Goal: Information Seeking & Learning: Learn about a topic

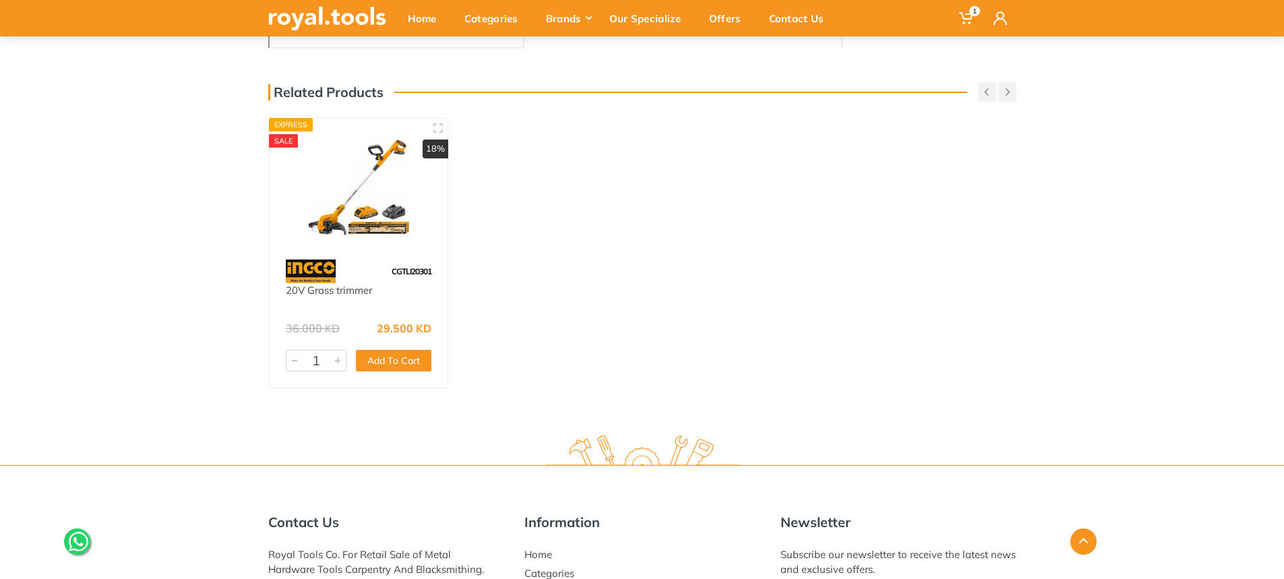
scroll to position [460, 0]
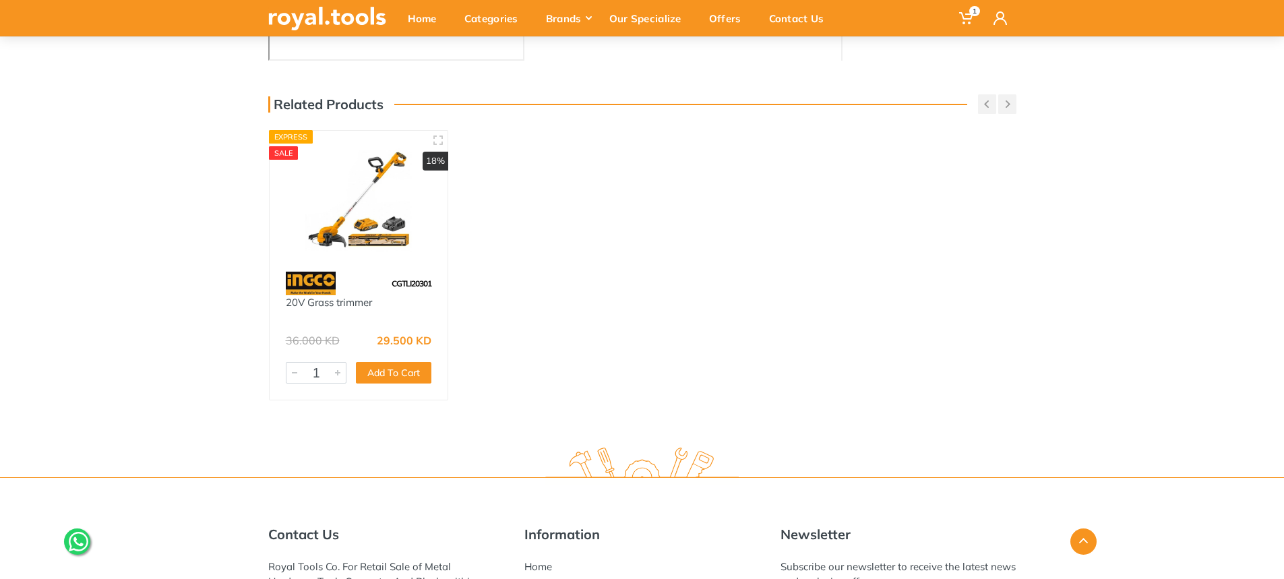
click at [418, 263] on div at bounding box center [359, 201] width 179 height 141
click at [389, 257] on img at bounding box center [359, 200] width 154 height 115
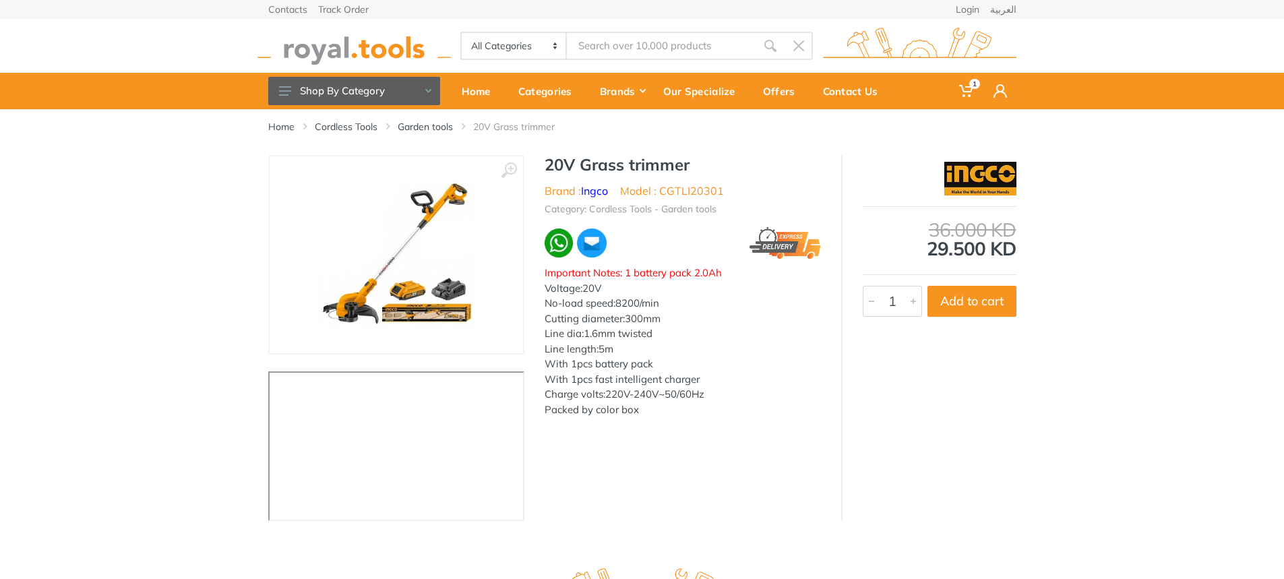
click at [455, 323] on img at bounding box center [396, 255] width 170 height 170
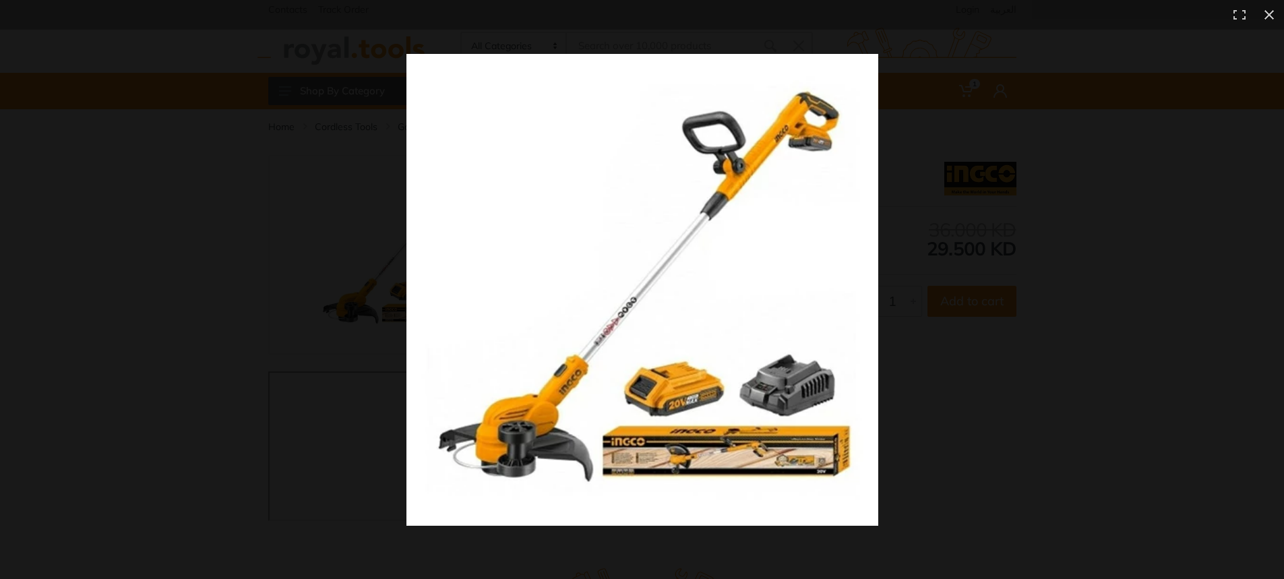
click at [615, 328] on img at bounding box center [642, 290] width 472 height 472
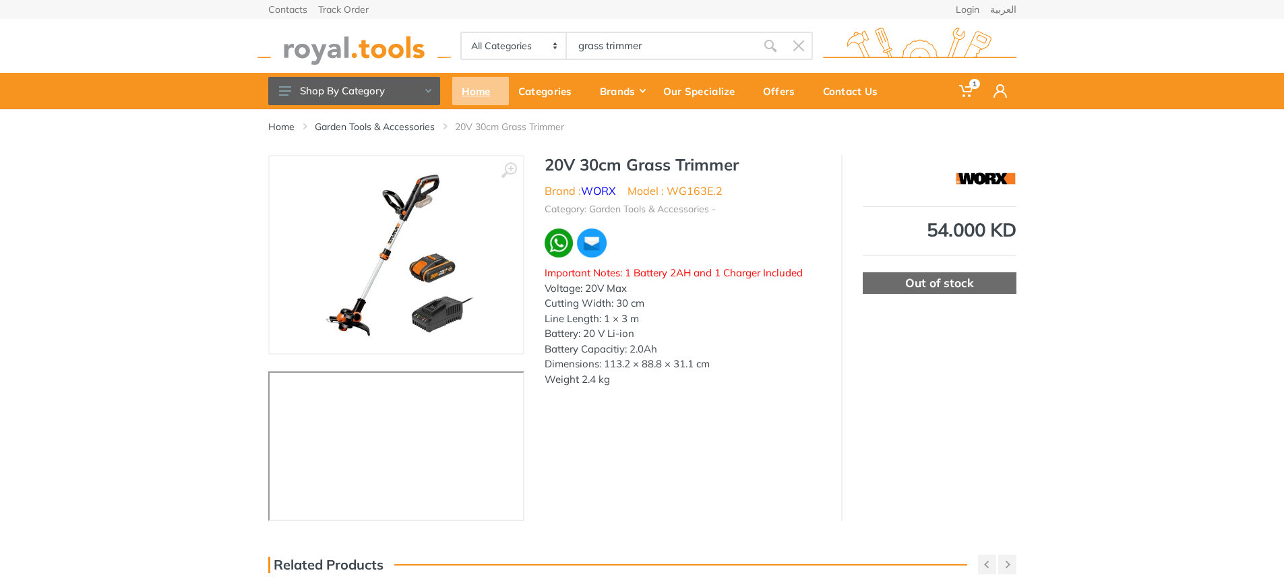
click at [464, 101] on div "Home" at bounding box center [480, 91] width 57 height 28
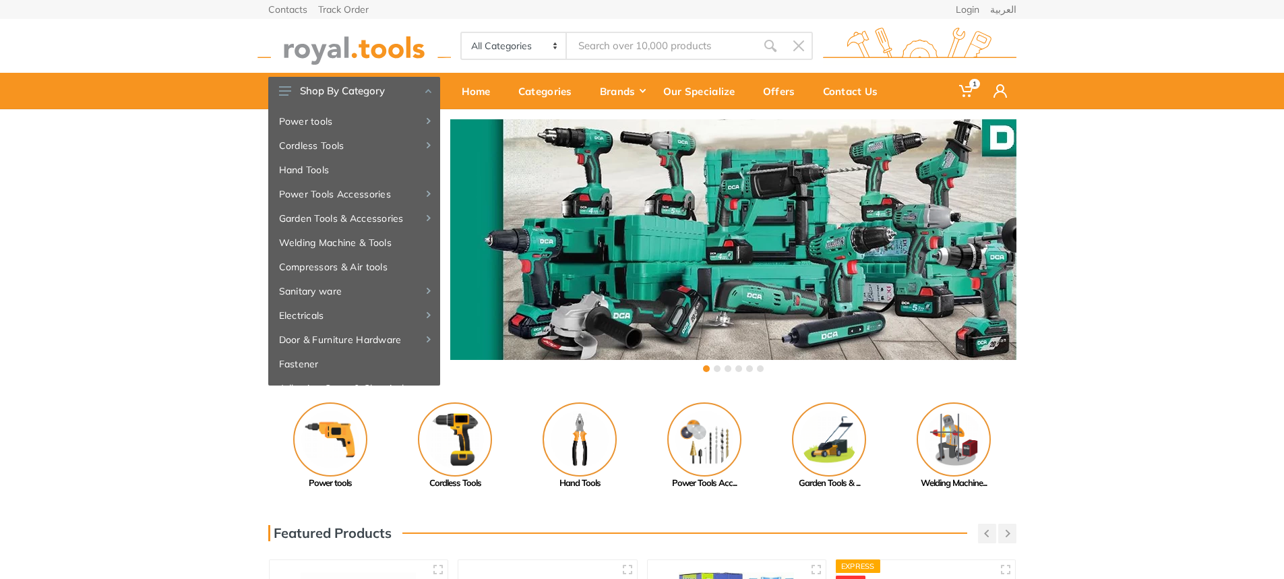
click at [224, 289] on div "‹ ›" at bounding box center [642, 247] width 1284 height 276
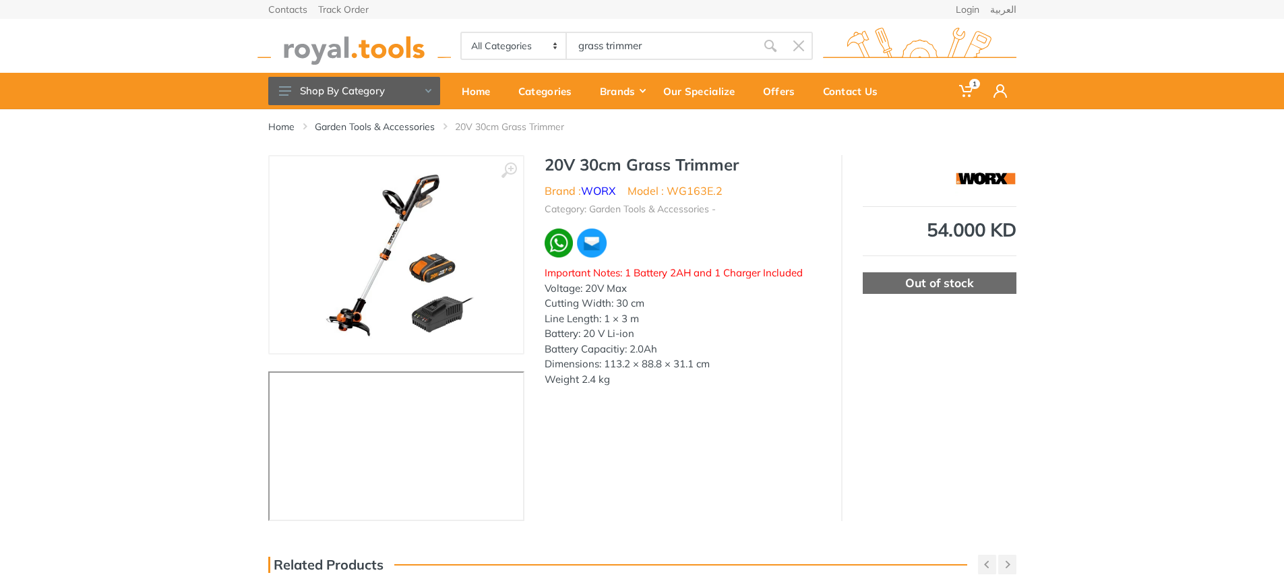
click at [398, 268] on img at bounding box center [396, 255] width 170 height 170
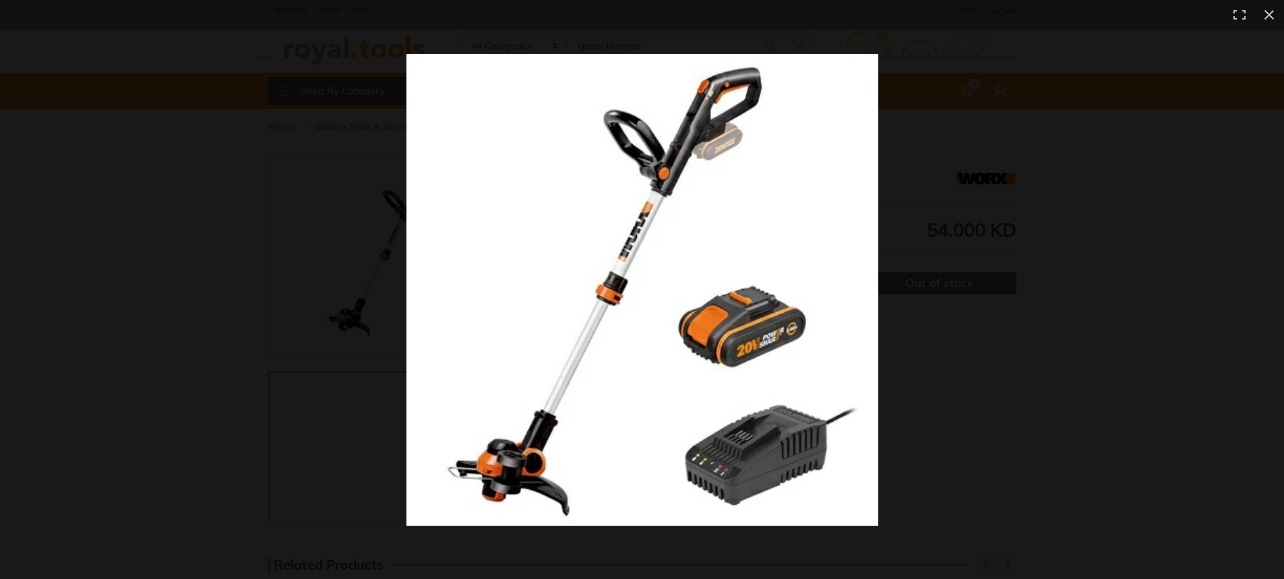
click at [594, 299] on img at bounding box center [642, 290] width 472 height 472
